Goal: Obtain resource: Obtain resource

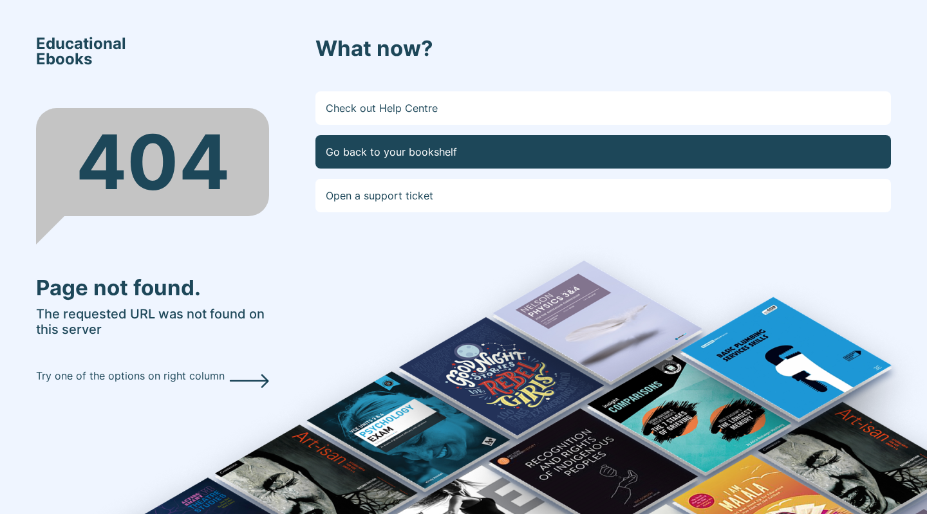
click at [423, 152] on link "Go back to your bookshelf" at bounding box center [602, 151] width 575 height 33
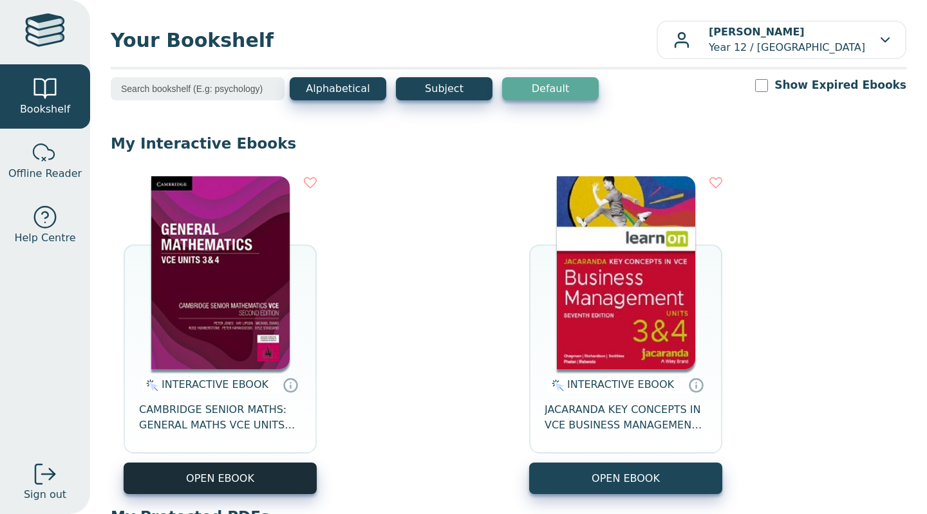
click at [252, 480] on button "OPEN EBOOK" at bounding box center [220, 479] width 193 height 32
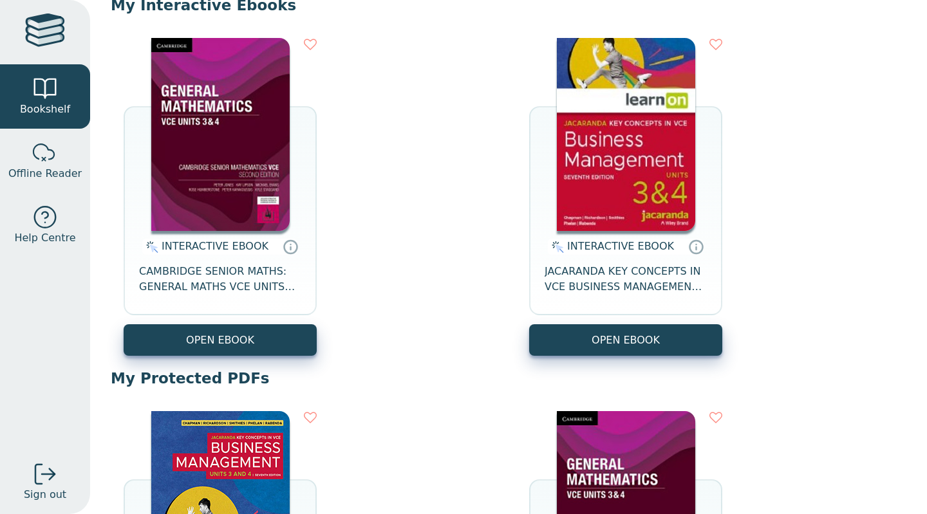
scroll to position [138, 0]
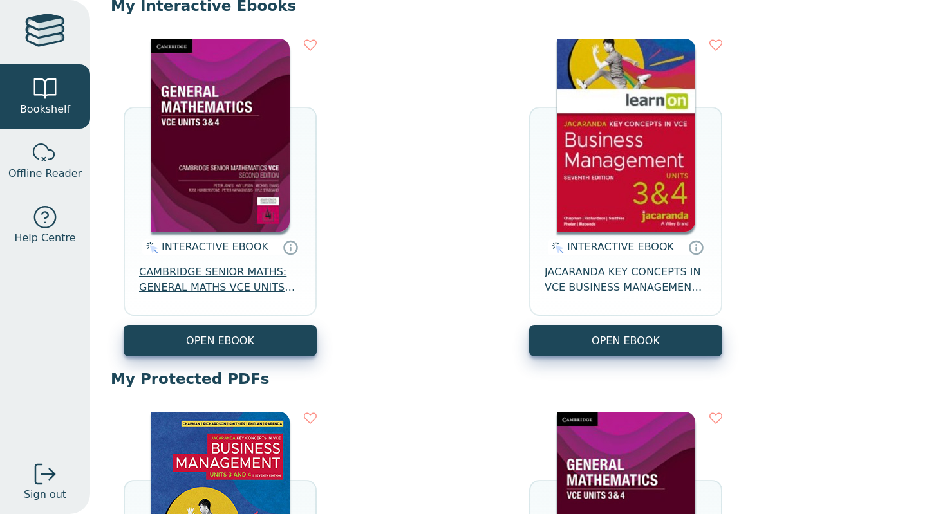
click at [218, 285] on span "CAMBRIDGE SENIOR MATHS: GENERAL MATHS VCE UNITS 3&4 EBOOK 2E" at bounding box center [220, 279] width 162 height 31
